Goal: Find contact information: Find contact information

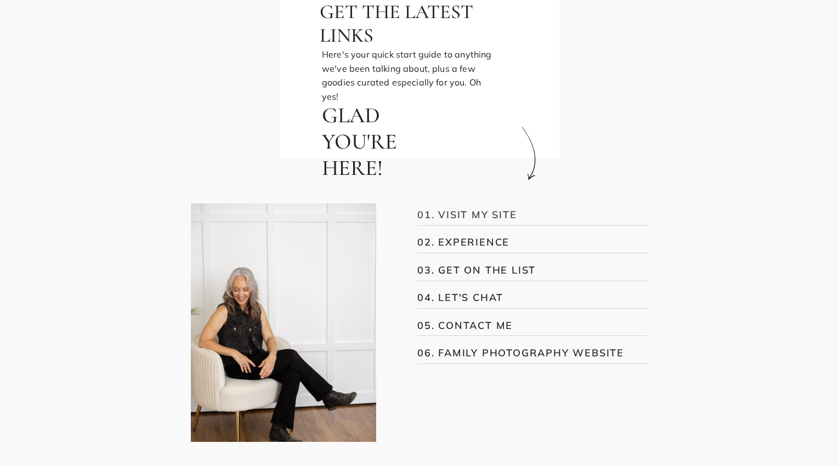
scroll to position [217, 0]
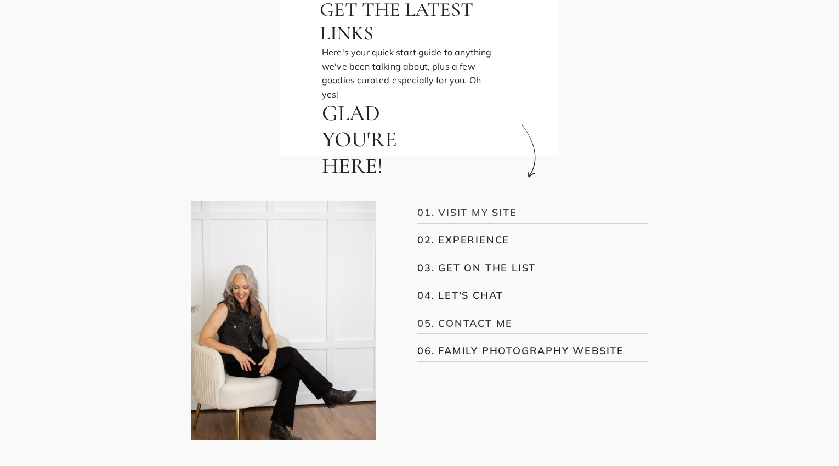
click at [475, 319] on h3 "05. CONTACT ME" at bounding box center [524, 323] width 215 height 15
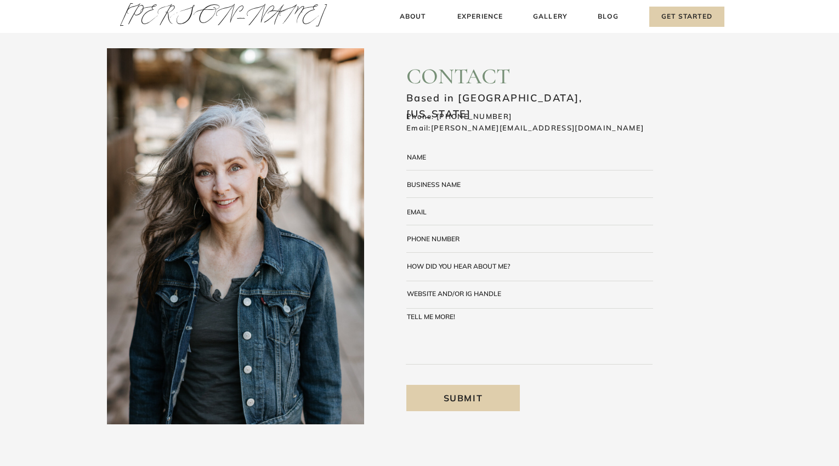
click at [190, 21] on h3 "Amy Thompson" at bounding box center [171, 17] width 102 height 37
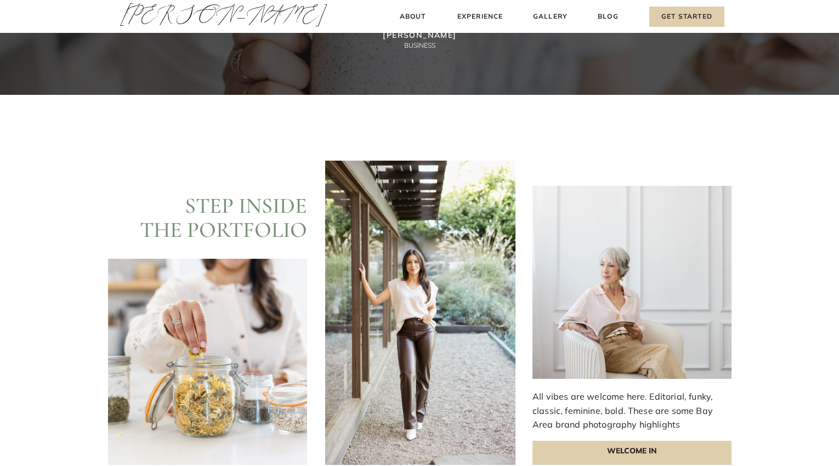
scroll to position [2925, 0]
